Goal: Navigation & Orientation: Find specific page/section

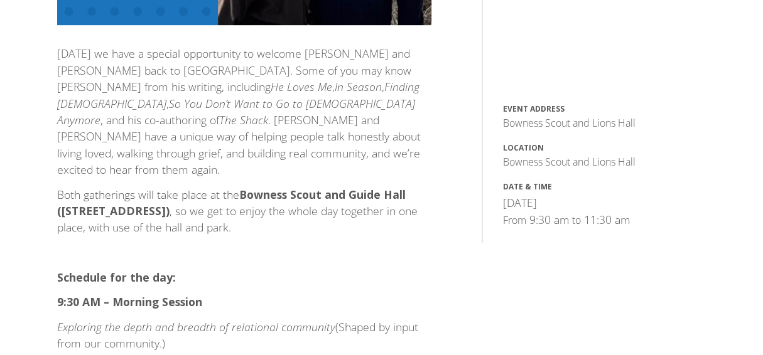
scroll to position [392, 0]
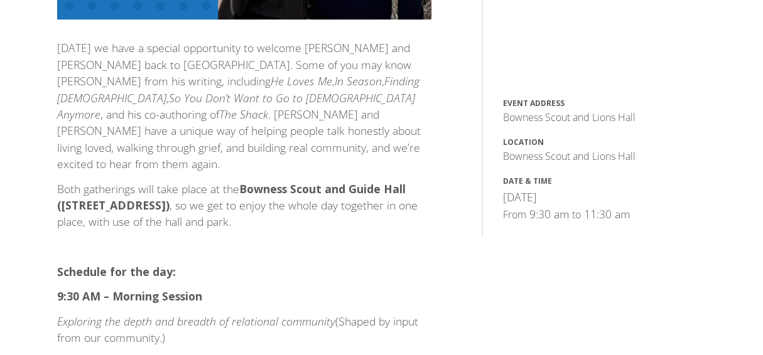
click at [761, 121] on section "This Sunday with Wayne & Sara Jacobsen – Two Gatherings This Sunday we have a s…" at bounding box center [381, 296] width 763 height 1250
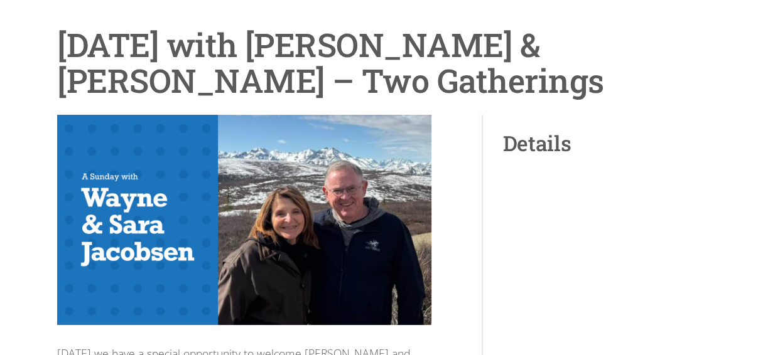
scroll to position [0, 0]
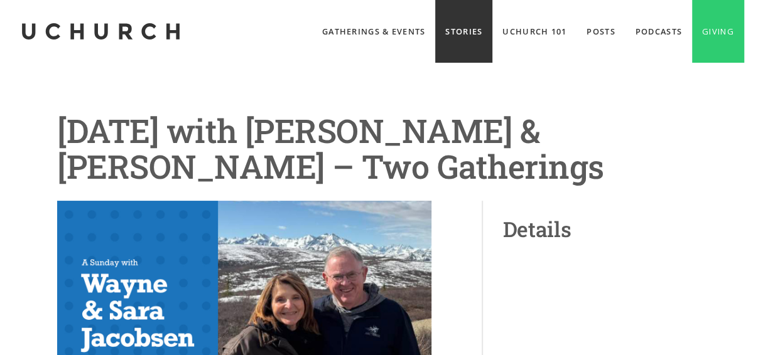
click at [454, 27] on link "Stories" at bounding box center [463, 31] width 57 height 63
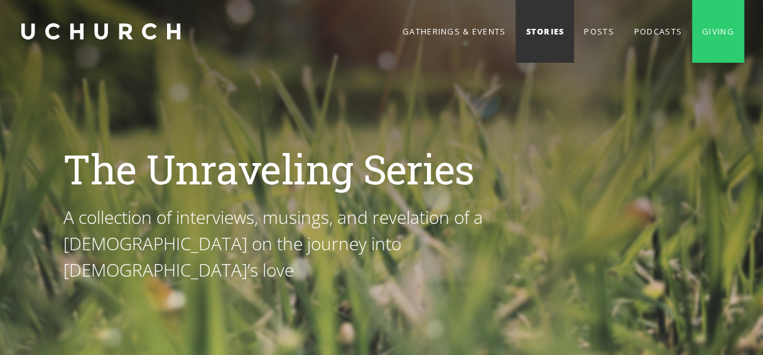
click at [549, 31] on link "Stories" at bounding box center [544, 31] width 58 height 63
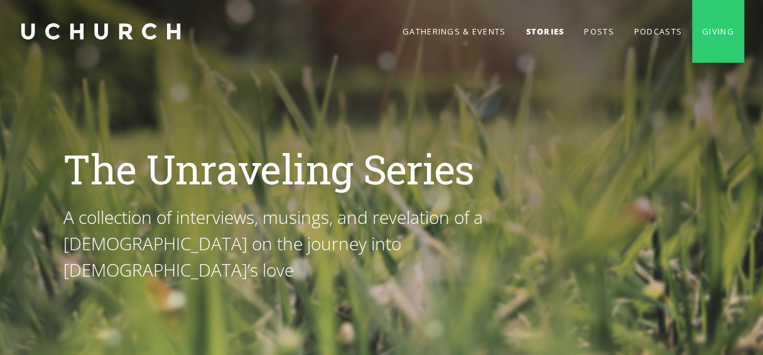
click at [158, 34] on link "home" at bounding box center [100, 31] width 163 height 63
